Goal: Information Seeking & Learning: Find specific fact

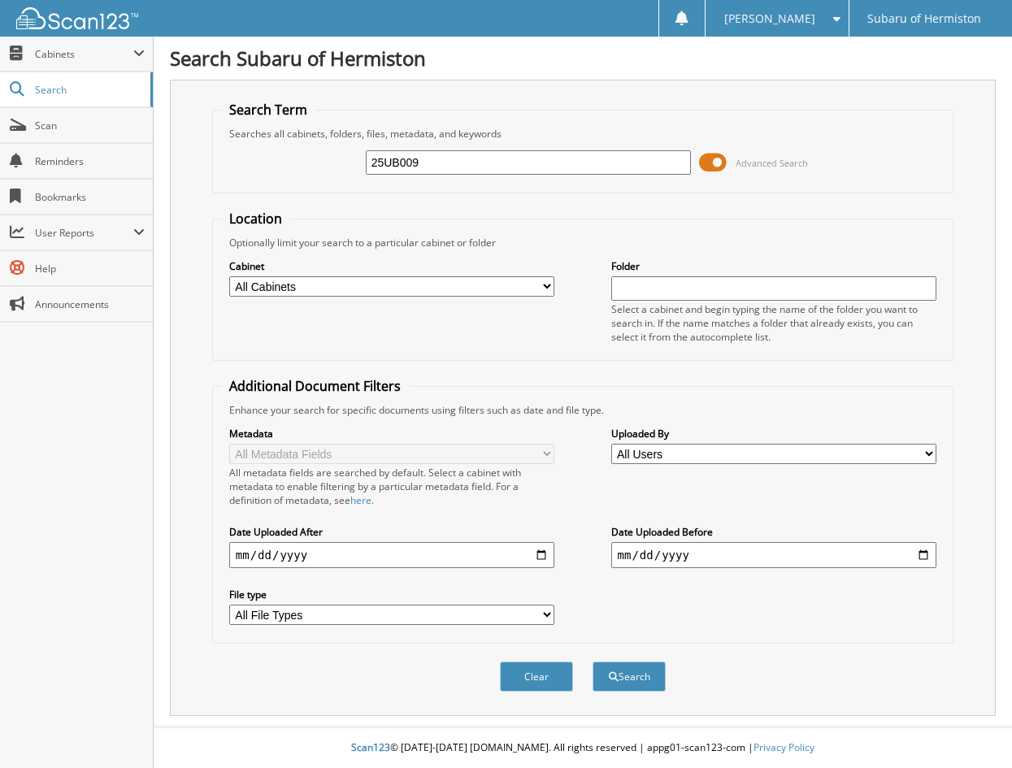
type input "25UB009"
click at [592, 661] on button "Search" at bounding box center [628, 676] width 73 height 30
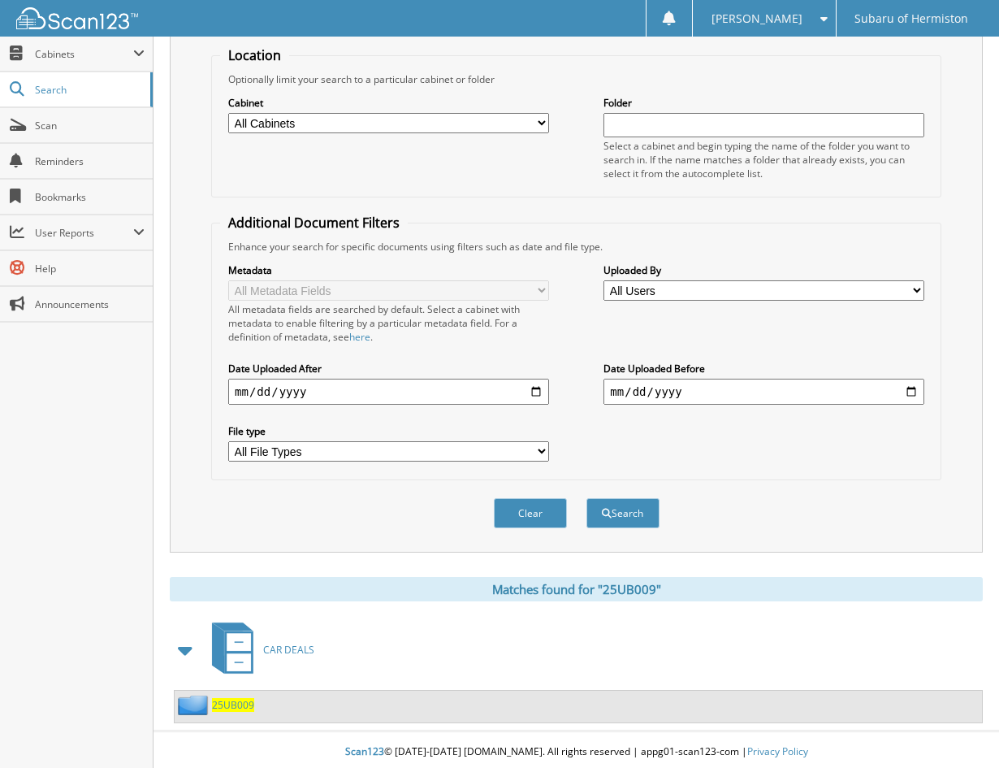
scroll to position [168, 0]
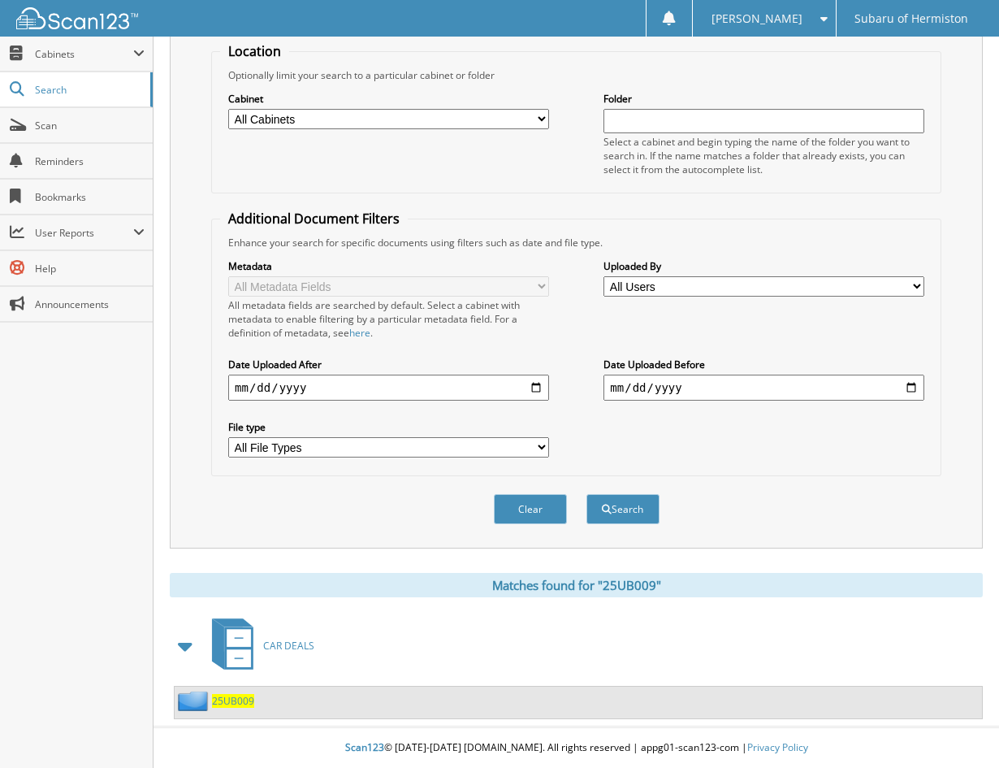
click at [231, 698] on span "25UB009" at bounding box center [233, 701] width 42 height 14
